Goal: Task Accomplishment & Management: Complete application form

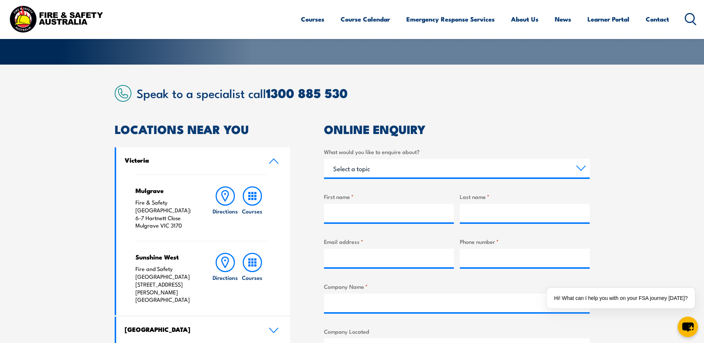
scroll to position [148, 0]
click at [423, 214] on input "First name *" at bounding box center [389, 212] width 130 height 19
type input "[PERSON_NAME]"
type input "[PERSON_NAME][EMAIL_ADDRESS][PERSON_NAME][DOMAIN_NAME]"
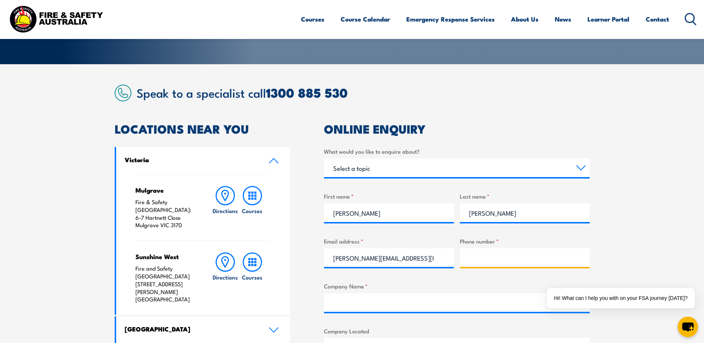
type input "0421600255"
type input "Journey"
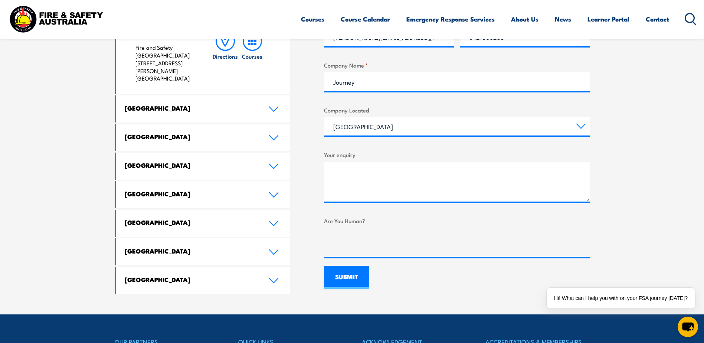
scroll to position [371, 0]
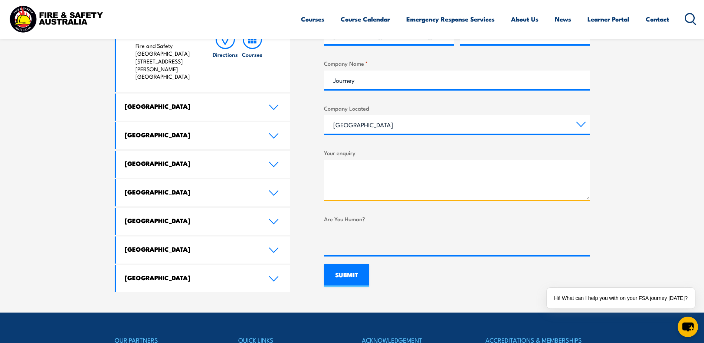
click at [375, 177] on textarea "Your enquiry" at bounding box center [457, 180] width 266 height 40
paste textarea "[EMAIL_ADDRESS][DOMAIN_NAME]"
type textarea "[EMAIL_ADDRESS][DOMAIN_NAME]"
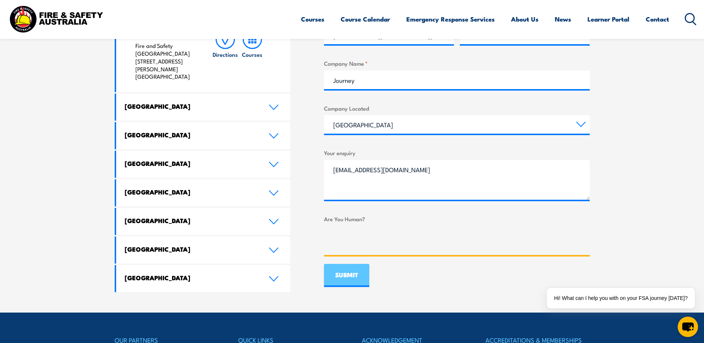
click at [345, 277] on input "SUBMIT" at bounding box center [346, 275] width 45 height 23
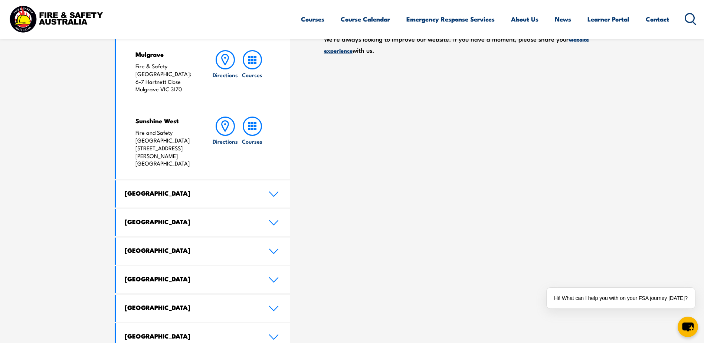
scroll to position [111, 0]
